Goal: Task Accomplishment & Management: Manage account settings

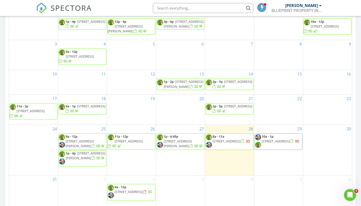
scroll to position [254, 0]
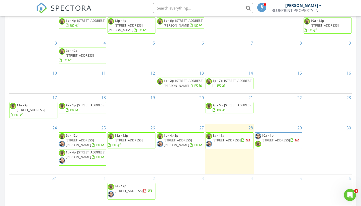
click at [219, 143] on span "13344 sw 75th ct , ocala 34473" at bounding box center [227, 140] width 28 height 5
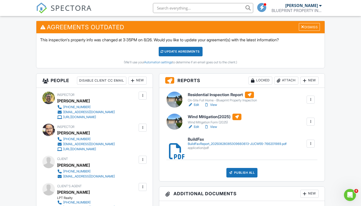
scroll to position [179, 0]
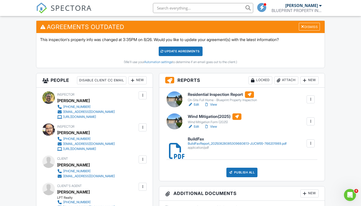
click at [194, 127] on link "Edit" at bounding box center [193, 126] width 11 height 5
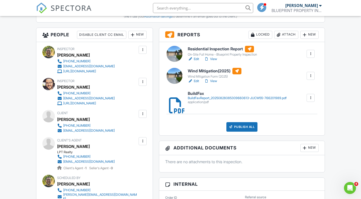
click at [195, 81] on link "Edit" at bounding box center [193, 81] width 11 height 5
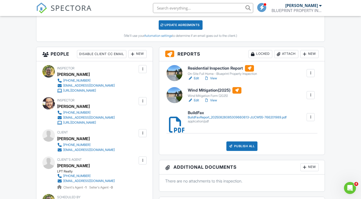
click at [195, 78] on link "Edit" at bounding box center [193, 78] width 11 height 5
